Goal: Task Accomplishment & Management: Use online tool/utility

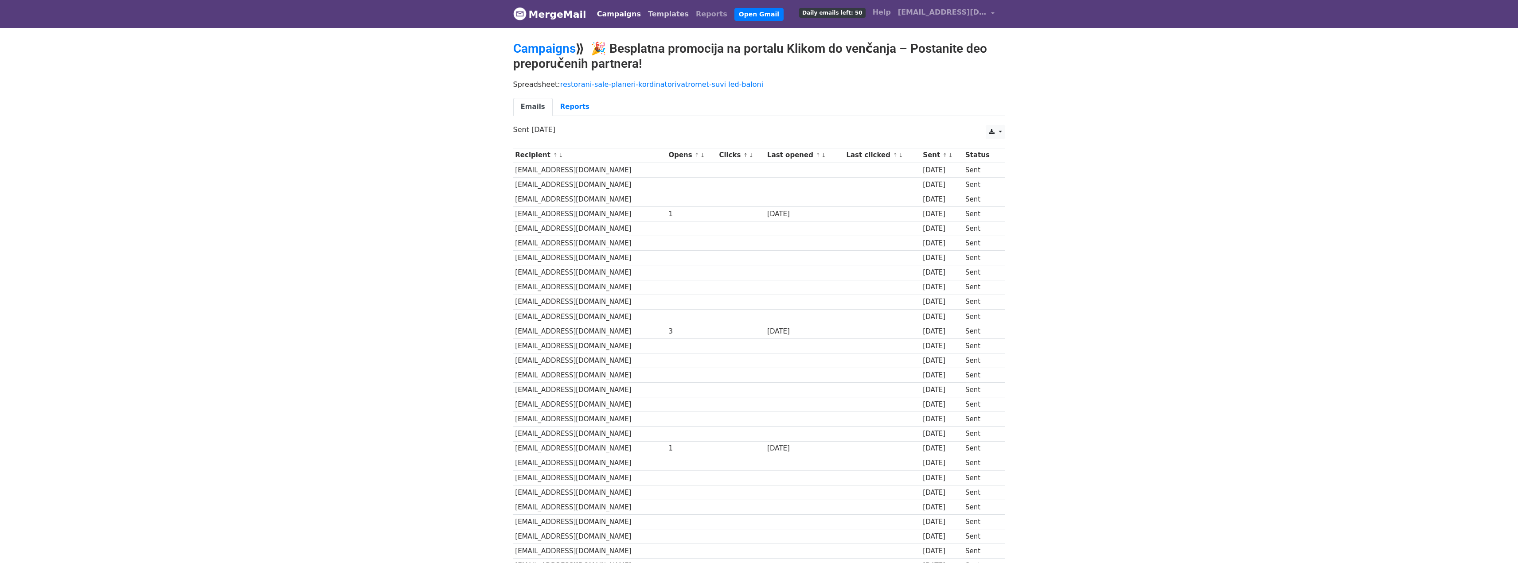
drag, startPoint x: 639, startPoint y: 10, endPoint x: 633, endPoint y: 12, distance: 5.9
click at [644, 10] on link "Templates" at bounding box center [668, 14] width 48 height 18
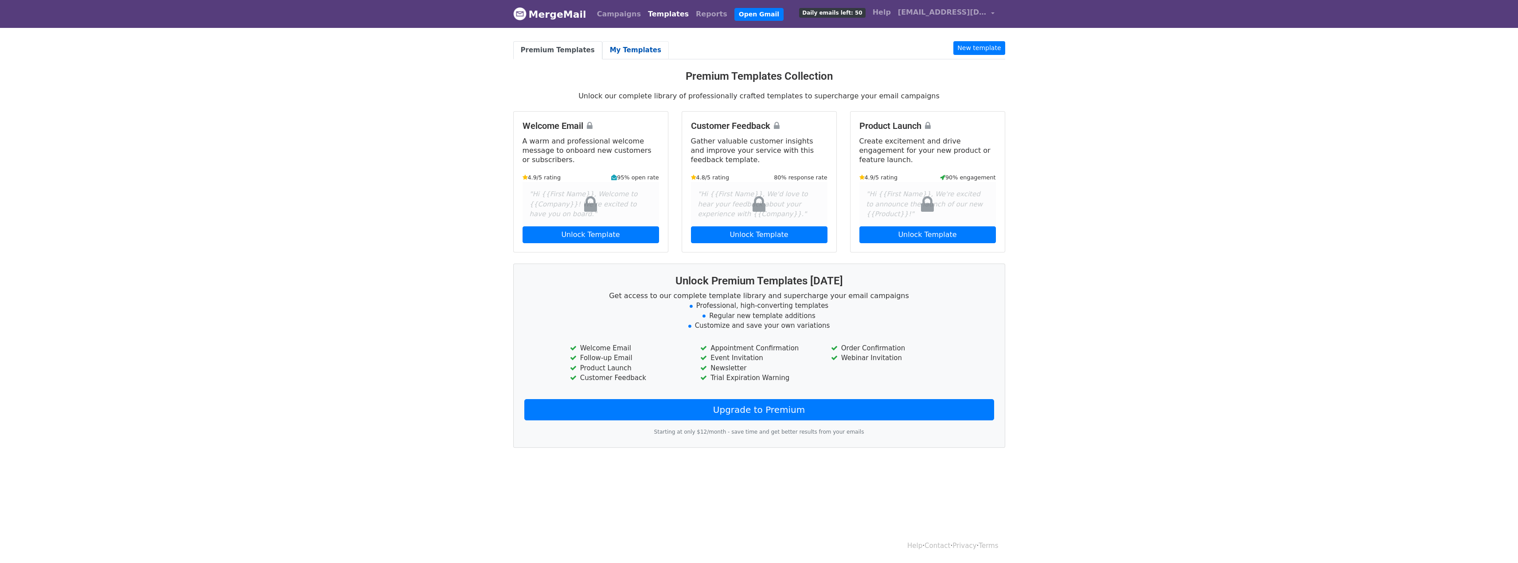
click at [620, 53] on link "My Templates" at bounding box center [635, 50] width 66 height 18
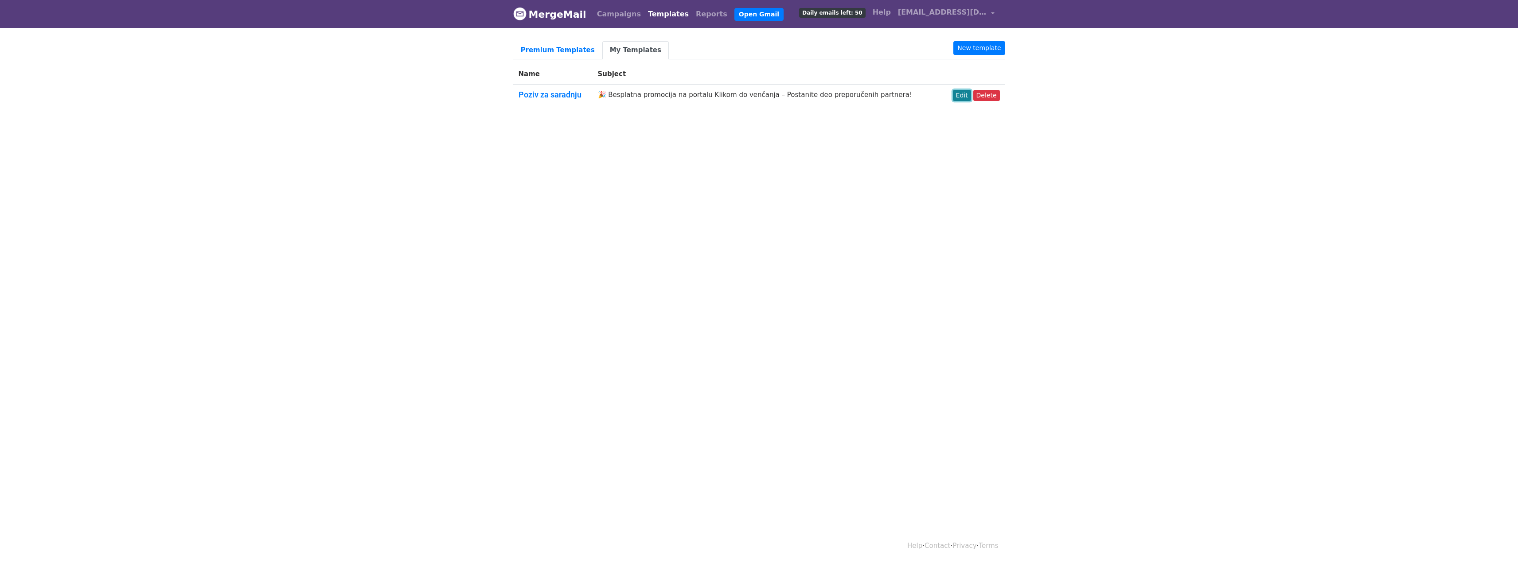
click at [968, 94] on link "Edit" at bounding box center [962, 95] width 18 height 11
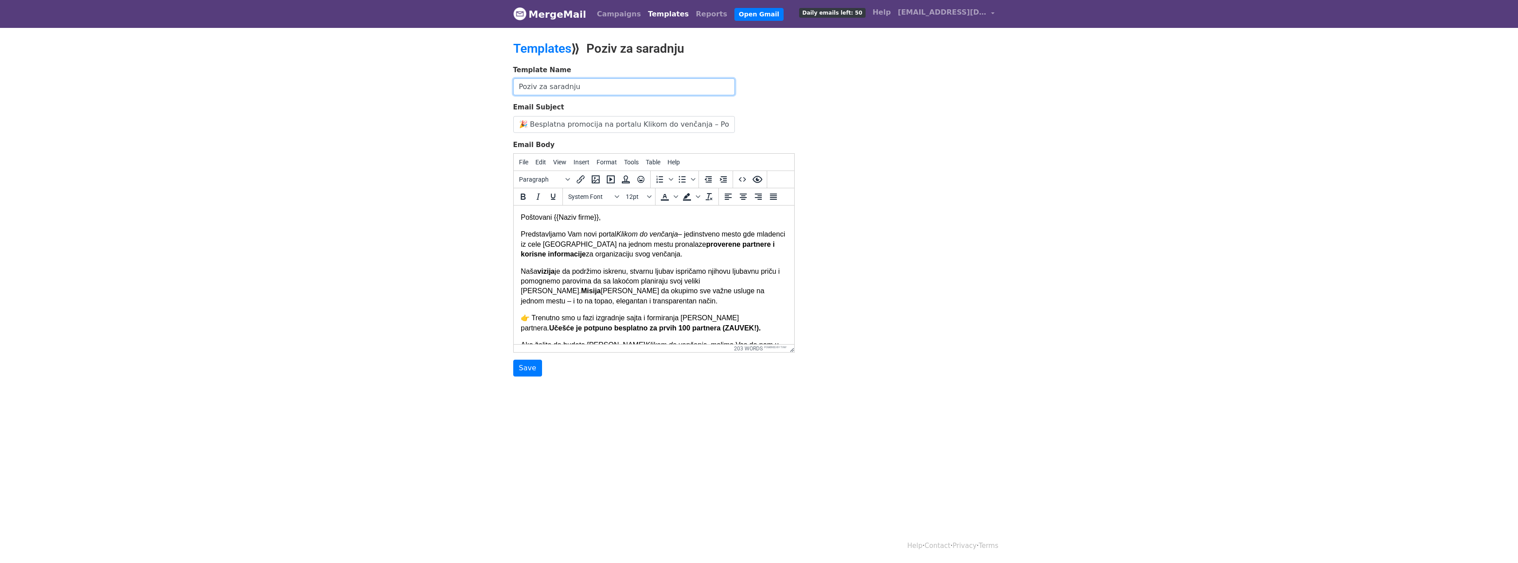
drag, startPoint x: 592, startPoint y: 90, endPoint x: 506, endPoint y: 94, distance: 86.5
click at [506, 94] on body "MergeMail Campaigns Templates Reports Open Gmail Daily emails left: 50 Help [EM…" at bounding box center [759, 206] width 1518 height 412
drag, startPoint x: 530, startPoint y: 124, endPoint x: 686, endPoint y: 110, distance: 155.7
click at [686, 110] on div "Email Subject 🎉 Besplatna promocija na portalu Klikom do venčanja – Postanite d…" at bounding box center [653, 117] width 281 height 31
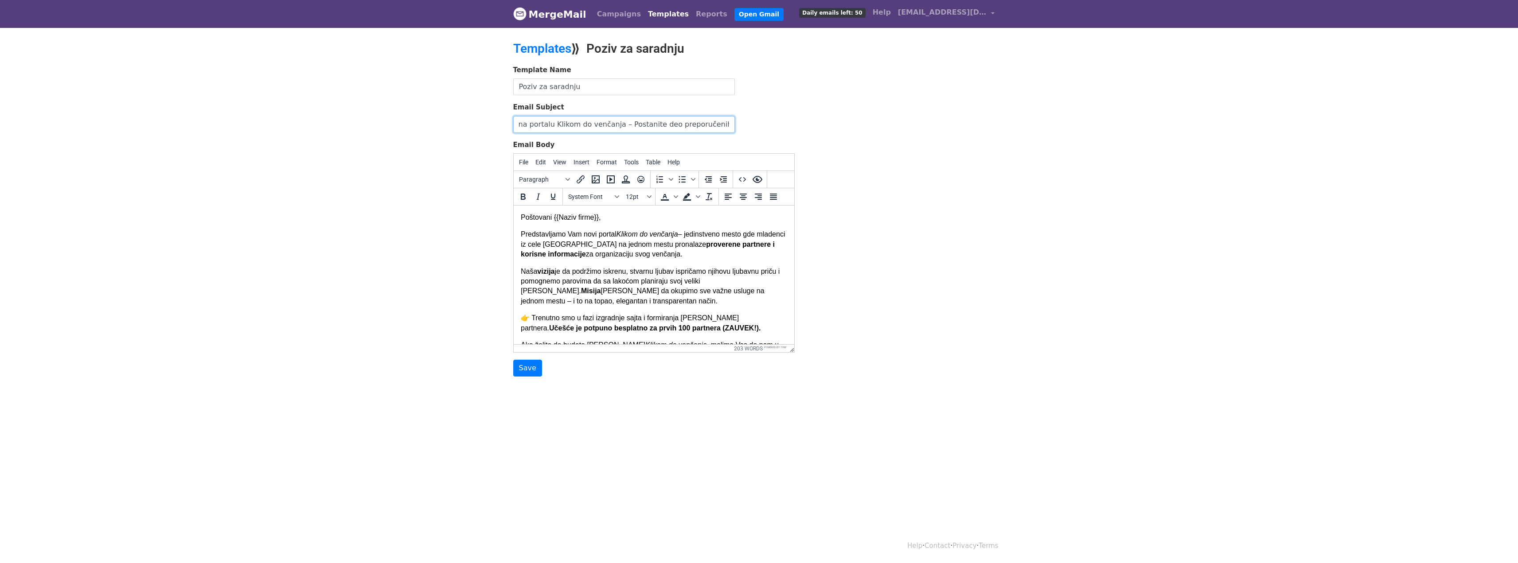
drag, startPoint x: 731, startPoint y: 122, endPoint x: 777, endPoint y: 114, distance: 46.7
click at [777, 114] on div "Email Subject 🎉 Besplatna promocija na portalu Klikom do venčanja – Postanite d…" at bounding box center [653, 117] width 281 height 31
drag, startPoint x: 597, startPoint y: 90, endPoint x: 508, endPoint y: 91, distance: 88.2
click at [508, 91] on div "Template Name Poziv za saradnju Email Subject 🎉 Besplatna promocija na portalu …" at bounding box center [654, 221] width 295 height 312
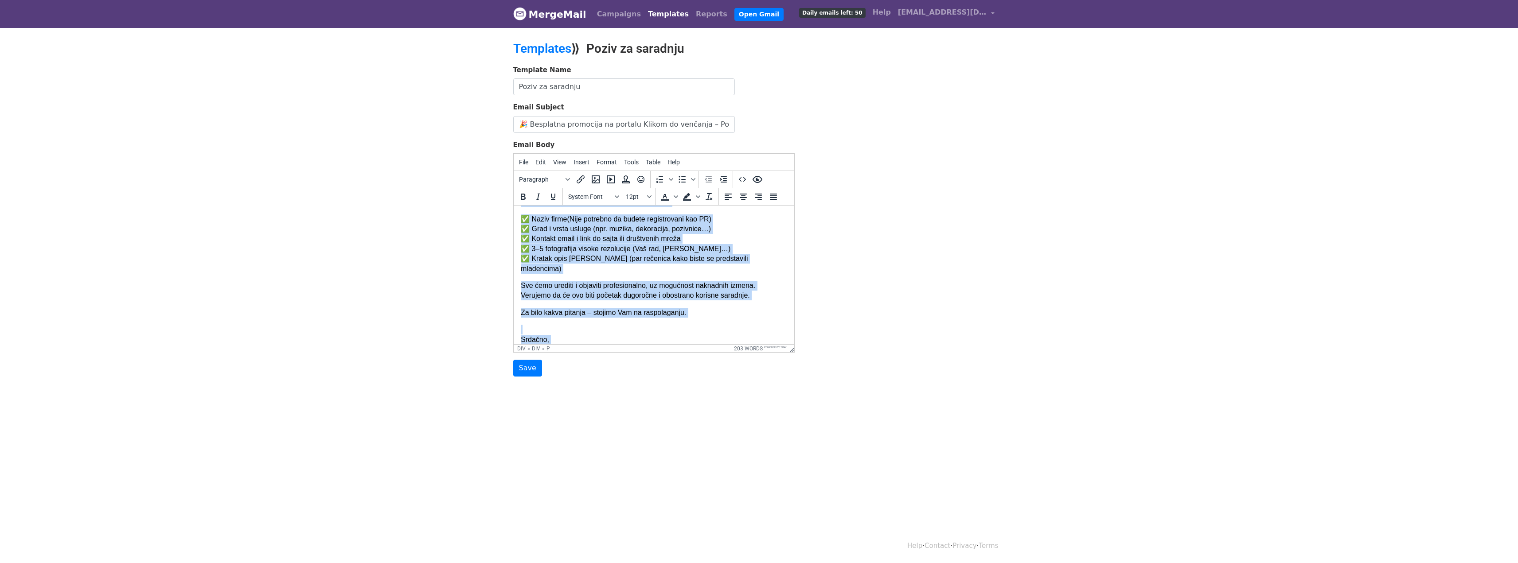
scroll to position [273, 0]
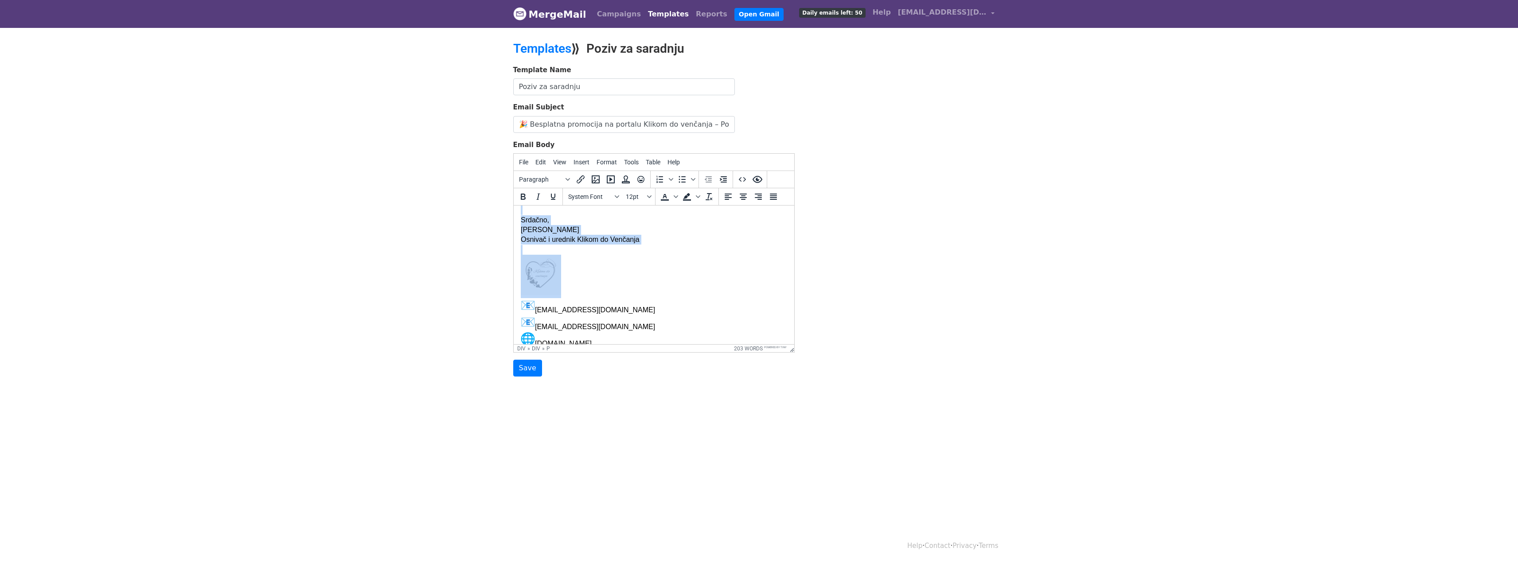
drag, startPoint x: 522, startPoint y: 215, endPoint x: 1256, endPoint y: 551, distance: 807.3
click at [741, 350] on html "Poštovani {{Naziv firme}}, Predstavljamo Vam novi portal Klikom do venčanja – j…" at bounding box center [653, 144] width 281 height 423
copy div "Poštovani {{Naziv firme}}, Predstavljamo Vam novi portal Klikom do venčanja – j…"
